Goal: Information Seeking & Learning: Learn about a topic

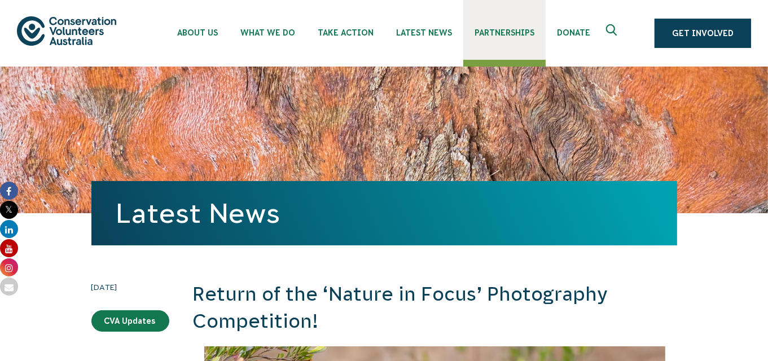
click at [481, 30] on span "Partnerships" at bounding box center [505, 32] width 60 height 9
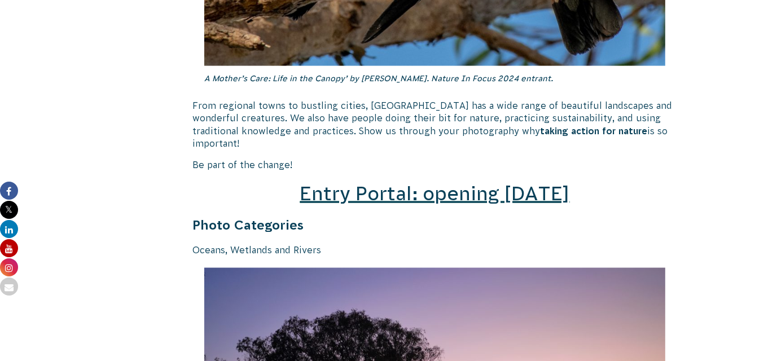
scroll to position [1599, 0]
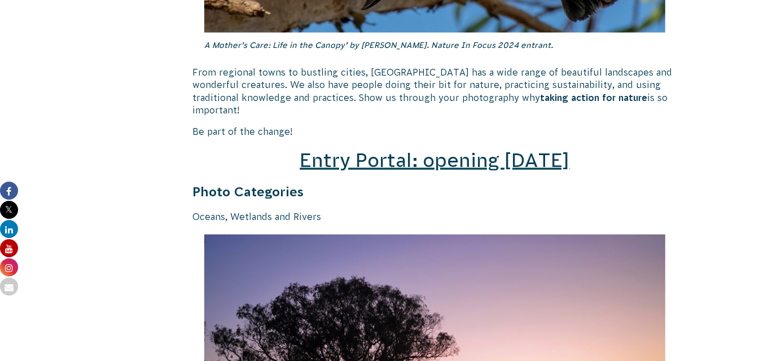
click at [419, 152] on span "Entry Portal: opening July 4" at bounding box center [435, 160] width 270 height 21
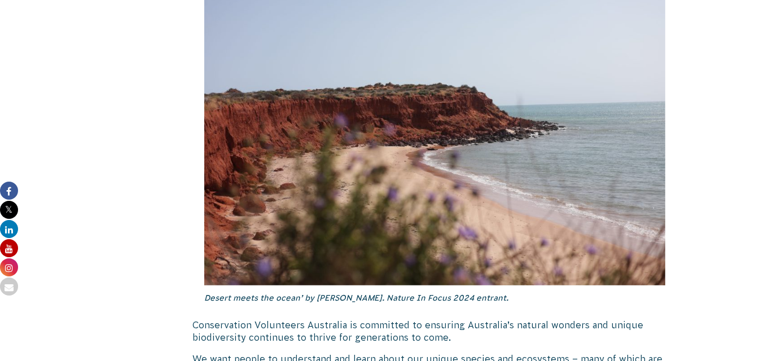
scroll to position [1034, 0]
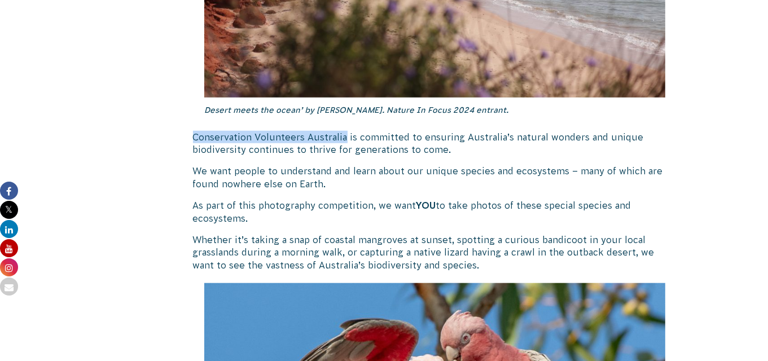
drag, startPoint x: 192, startPoint y: 135, endPoint x: 343, endPoint y: 137, distance: 150.7
click at [343, 137] on p "Conservation Volunteers Australia is committed to ensuring Australia’s natural …" at bounding box center [435, 143] width 484 height 25
copy p "Conservation Volunteers Australia"
